Goal: Information Seeking & Learning: Learn about a topic

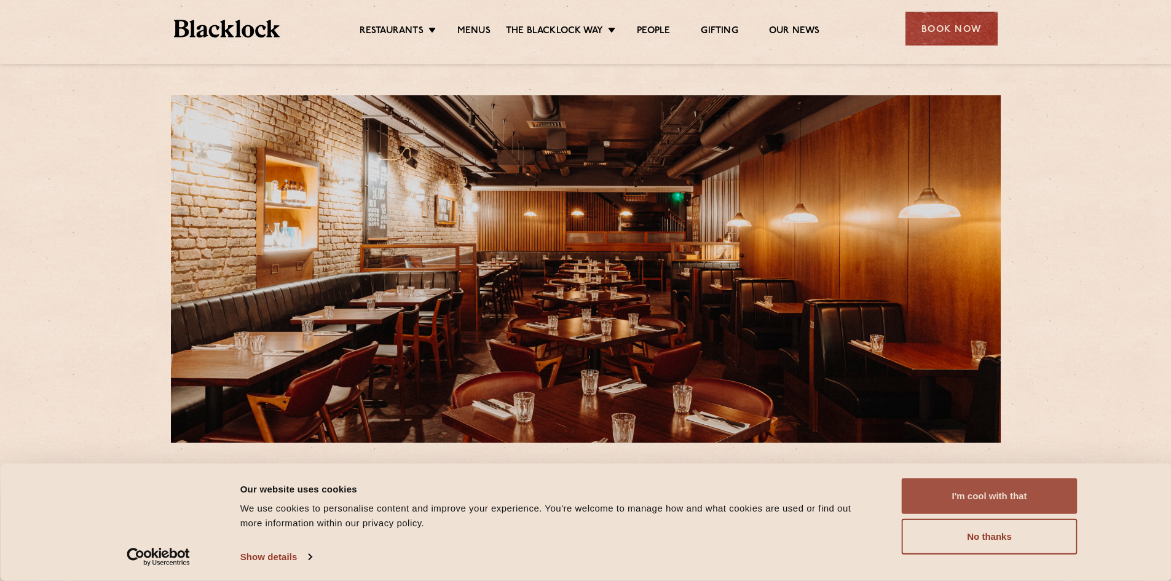
click at [991, 493] on button "I'm cool with that" at bounding box center [990, 496] width 176 height 36
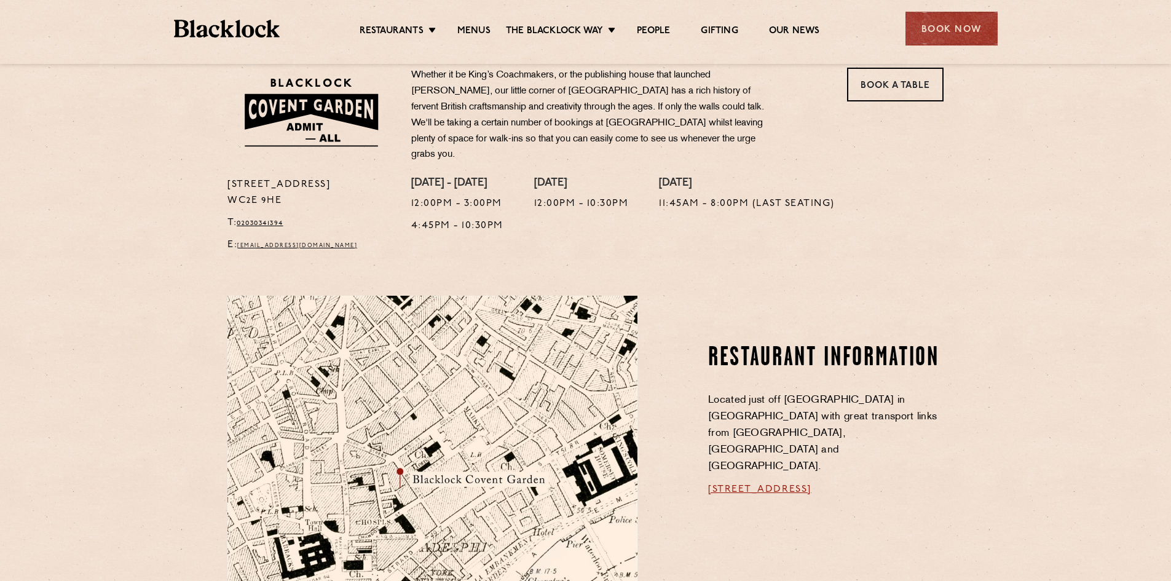
scroll to position [430, 0]
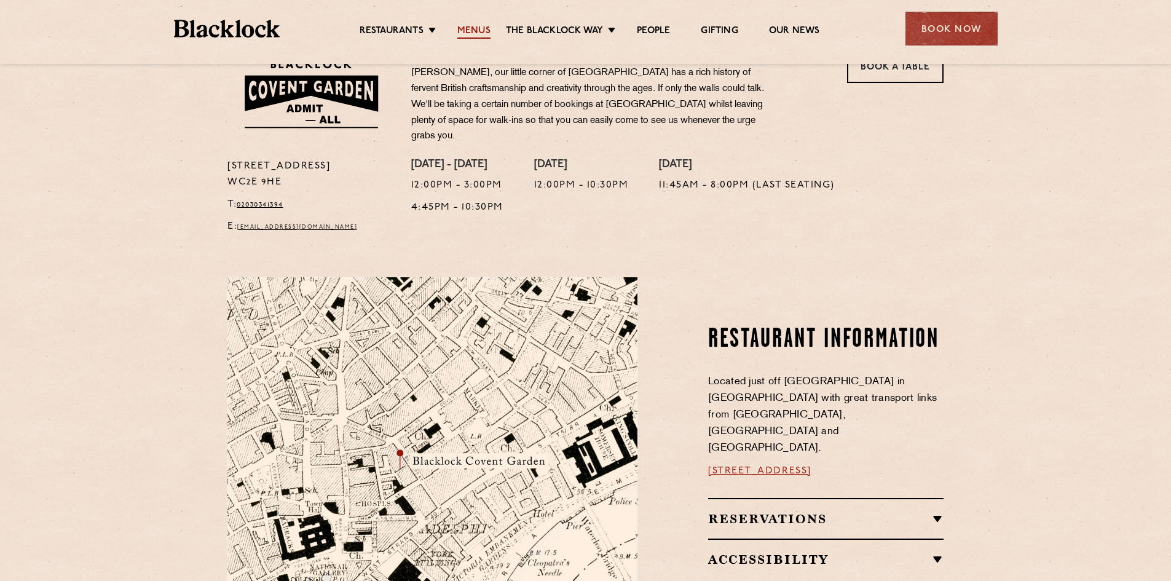
click at [480, 26] on link "Menus" at bounding box center [473, 32] width 33 height 14
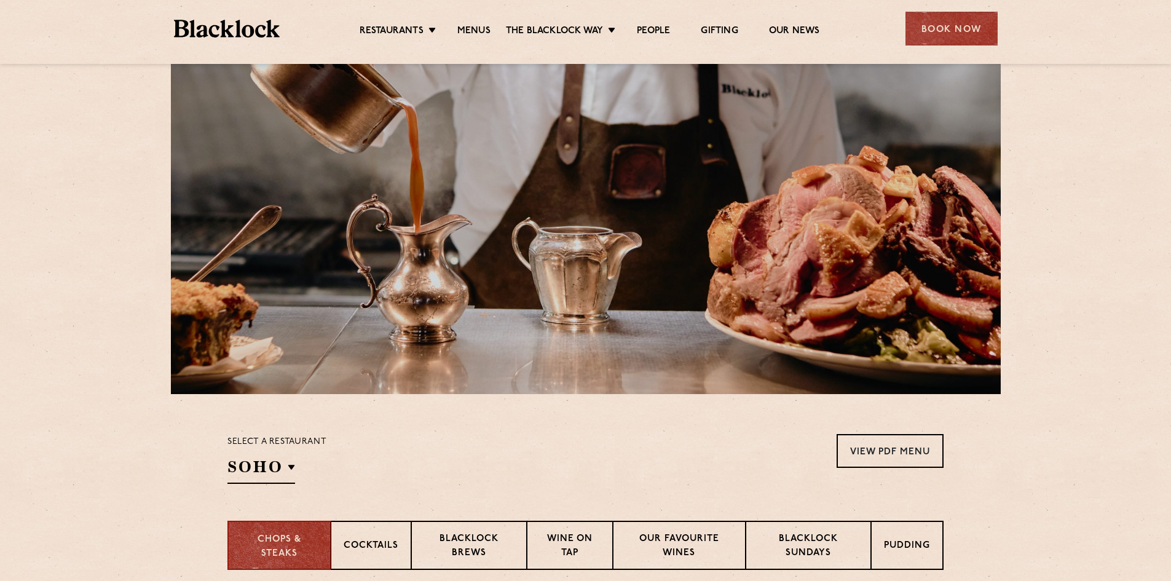
scroll to position [184, 0]
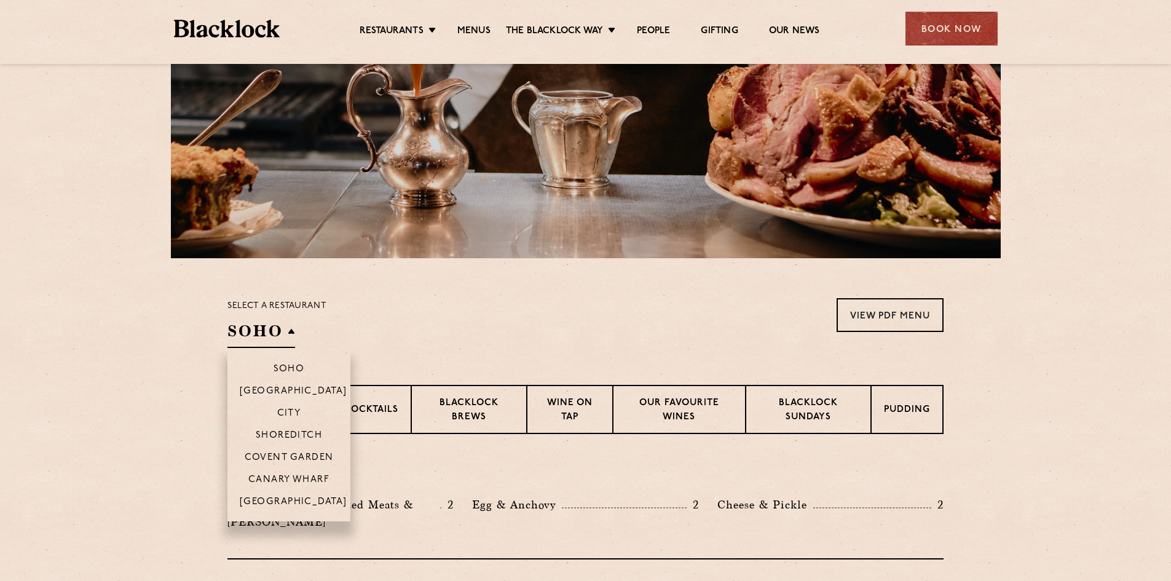
drag, startPoint x: 282, startPoint y: 459, endPoint x: 285, endPoint y: 450, distance: 8.9
click at [282, 457] on p "Covent Garden" at bounding box center [289, 458] width 89 height 12
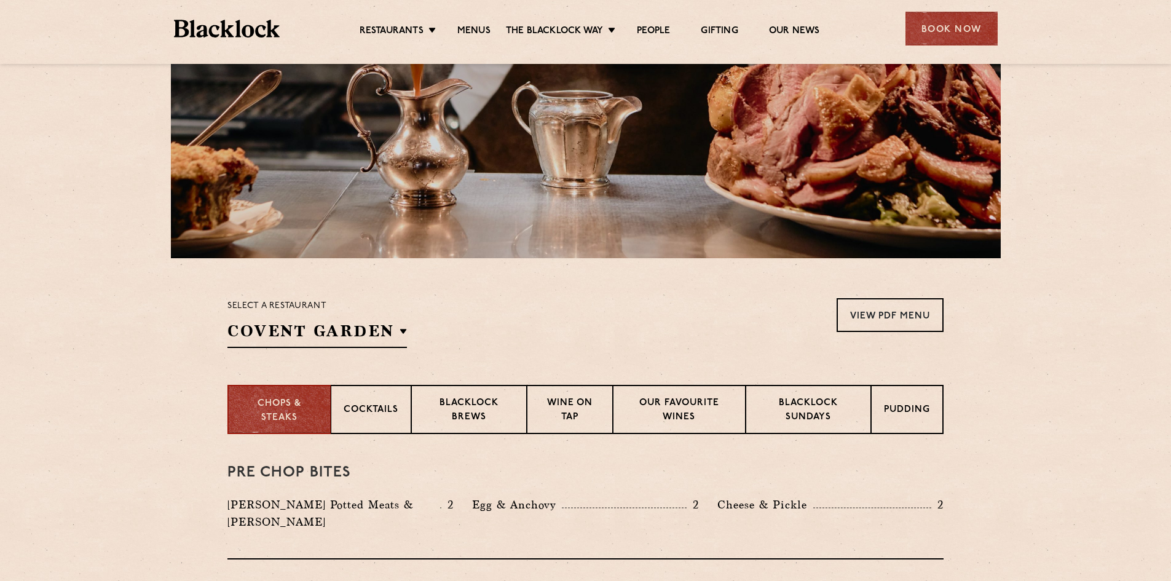
click at [802, 405] on p "Blacklock Sundays" at bounding box center [808, 410] width 100 height 29
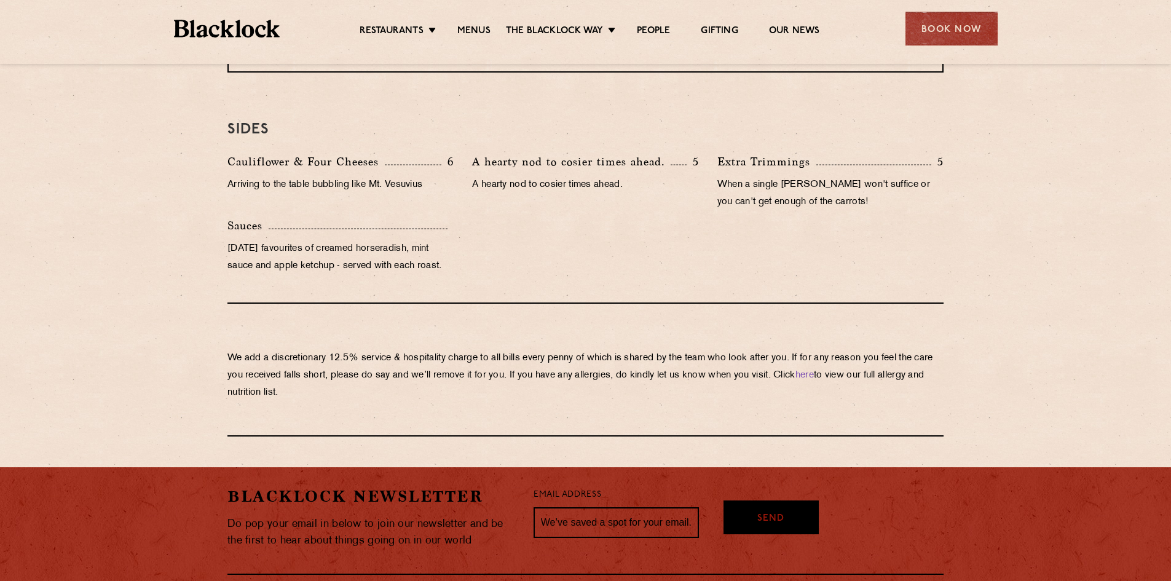
scroll to position [1229, 0]
